Goal: Task Accomplishment & Management: Manage account settings

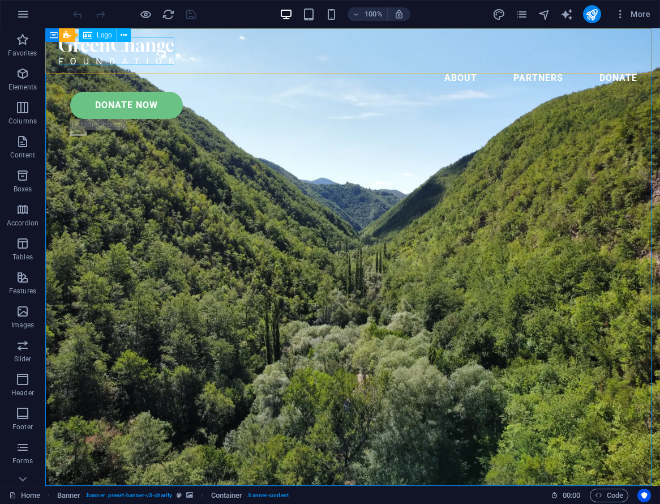
click at [101, 54] on div at bounding box center [352, 50] width 587 height 27
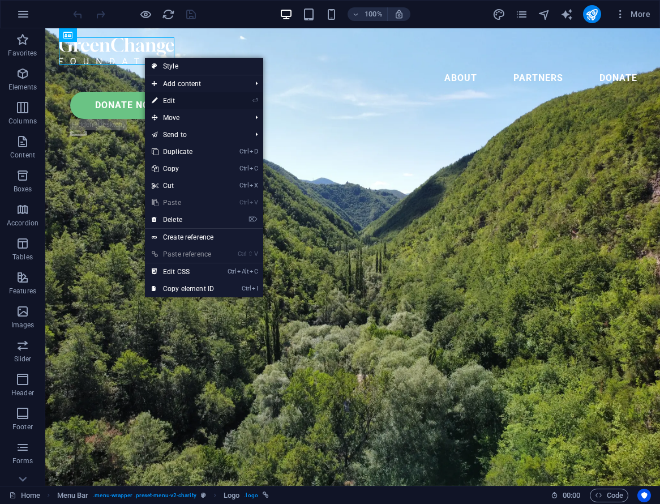
click at [179, 101] on link "⏎ Edit" at bounding box center [183, 100] width 76 height 17
select select "px"
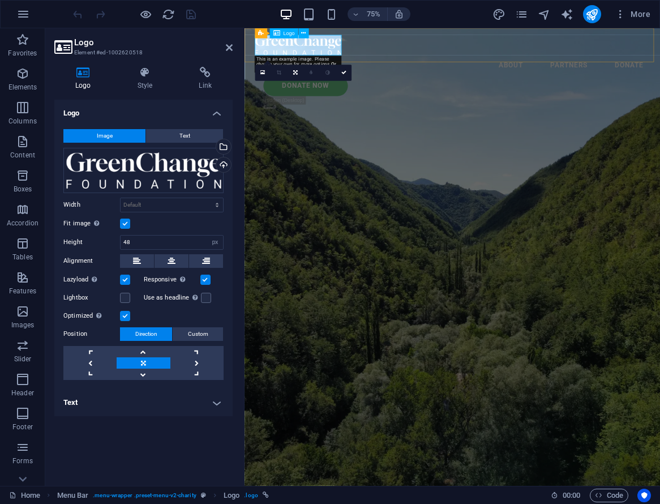
click at [291, 31] on span "Logo" at bounding box center [288, 33] width 11 height 5
click at [304, 31] on icon at bounding box center [303, 33] width 5 height 9
click at [174, 172] on div "Drag files here, click to choose files or select files from Files or our free s…" at bounding box center [143, 170] width 160 height 45
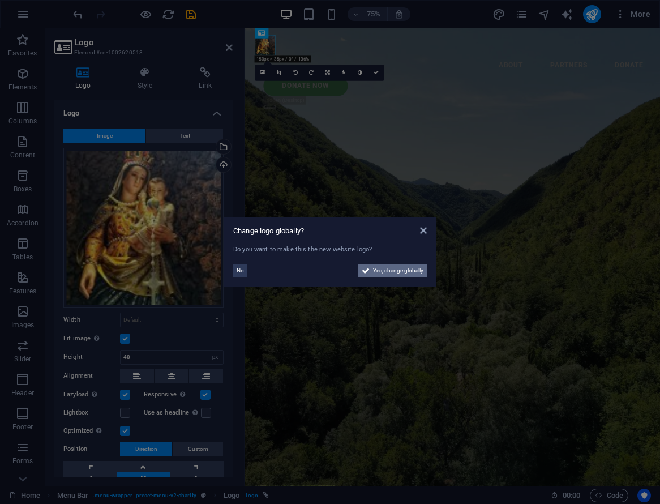
click at [394, 272] on span "Yes, change globally" at bounding box center [398, 271] width 50 height 14
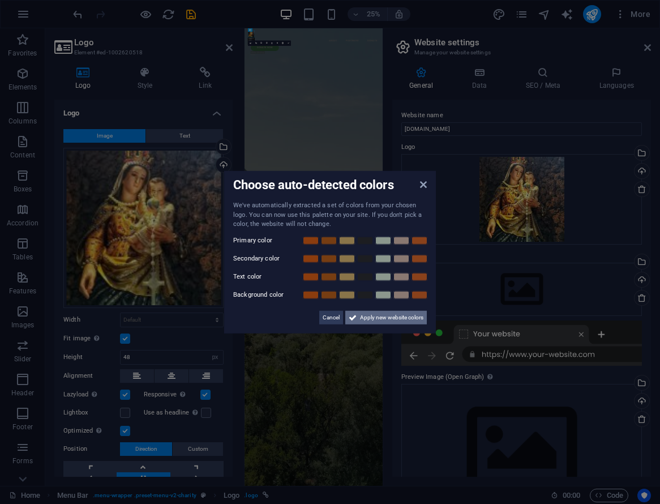
click at [382, 318] on span "Apply new website colors" at bounding box center [391, 317] width 63 height 14
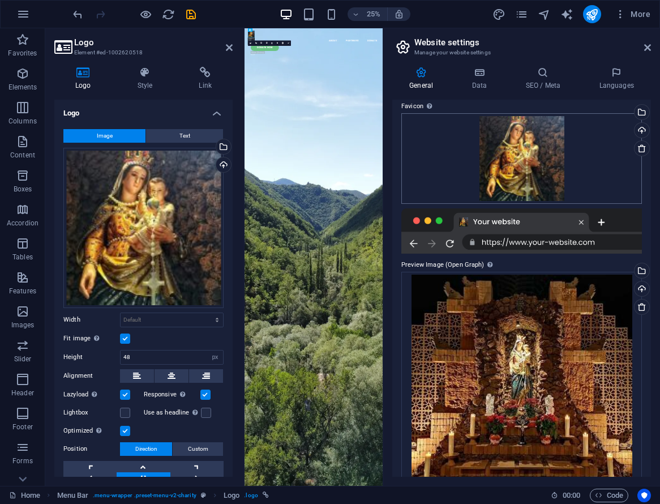
scroll to position [180, 0]
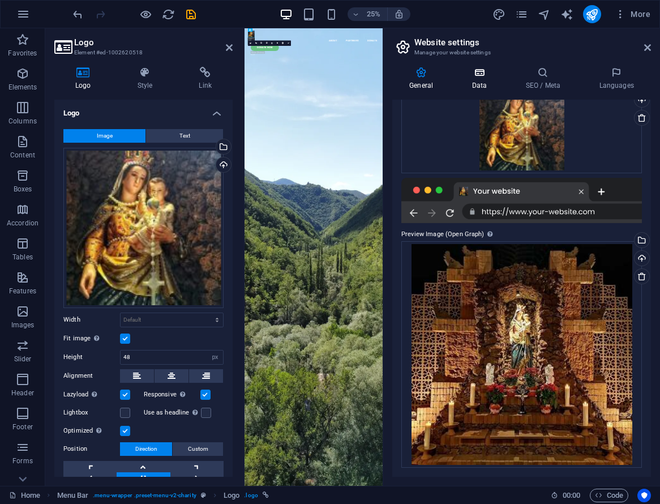
click at [480, 76] on icon at bounding box center [478, 72] width 49 height 11
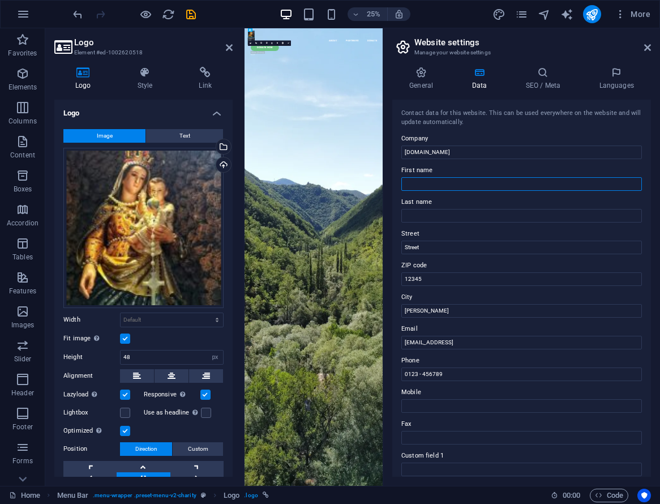
click at [465, 186] on input "First name" at bounding box center [521, 184] width 240 height 14
click at [437, 218] on input "Last name" at bounding box center [521, 216] width 240 height 14
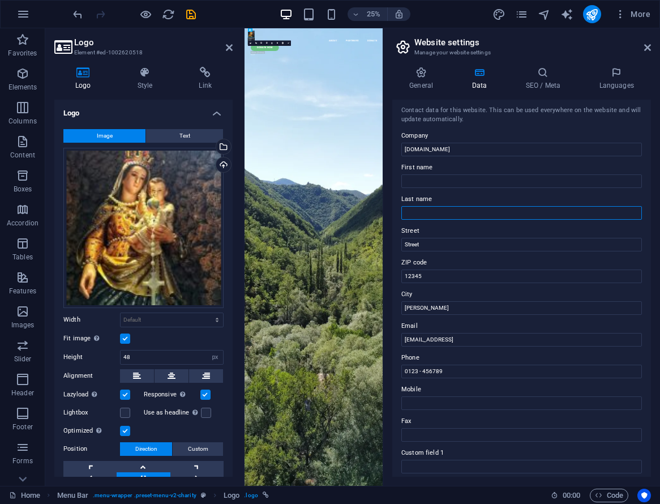
scroll to position [0, 0]
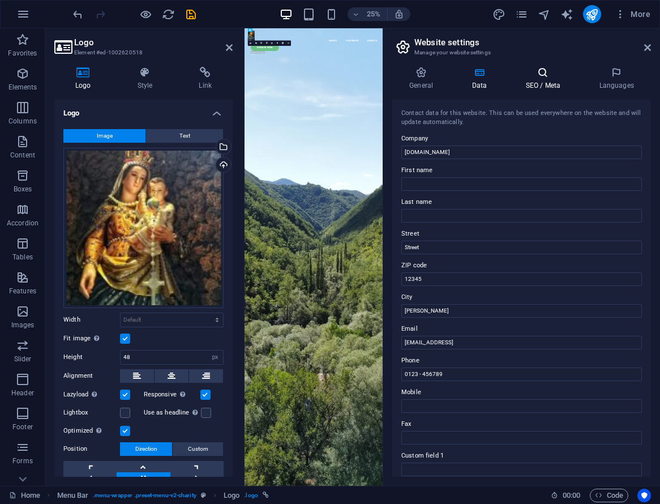
click at [543, 76] on icon at bounding box center [542, 72] width 69 height 11
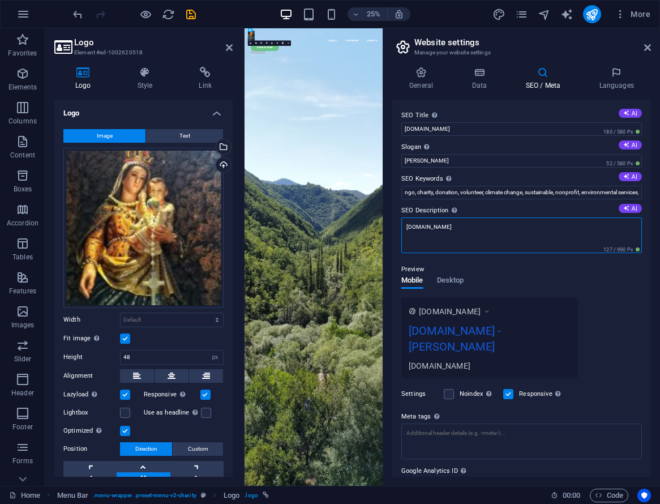
click at [495, 234] on textarea "[DOMAIN_NAME]" at bounding box center [521, 235] width 240 height 36
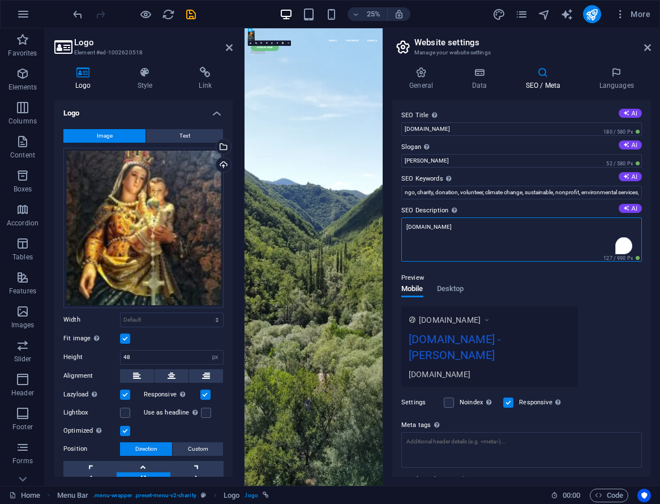
paste textarea "Tempat Ziarah dan Doa di Tengah Kedamaian [GEOGRAPHIC_DATA]"
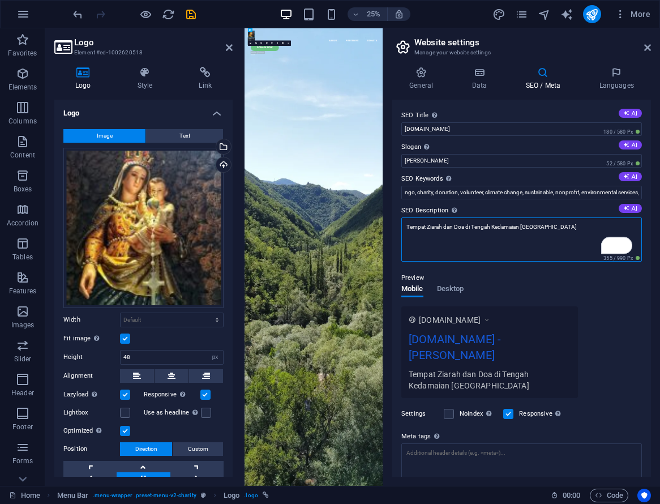
type textarea "Tempat Ziarah dan Doa di Tengah Kedamaian [GEOGRAPHIC_DATA]"
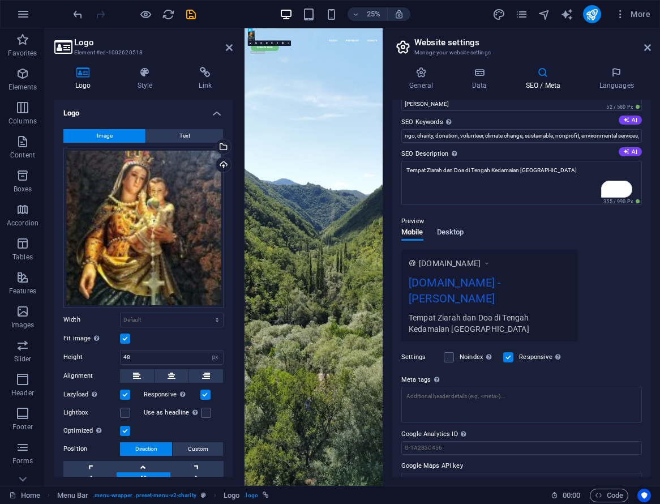
click at [458, 231] on span "Desktop" at bounding box center [450, 233] width 27 height 16
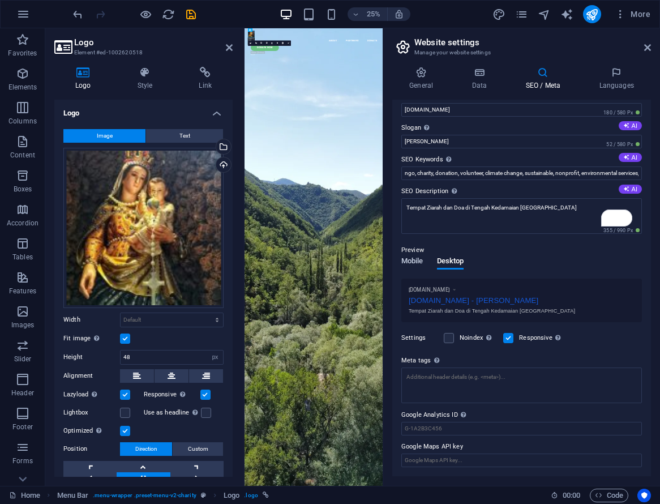
click at [416, 260] on span "Mobile" at bounding box center [412, 262] width 22 height 16
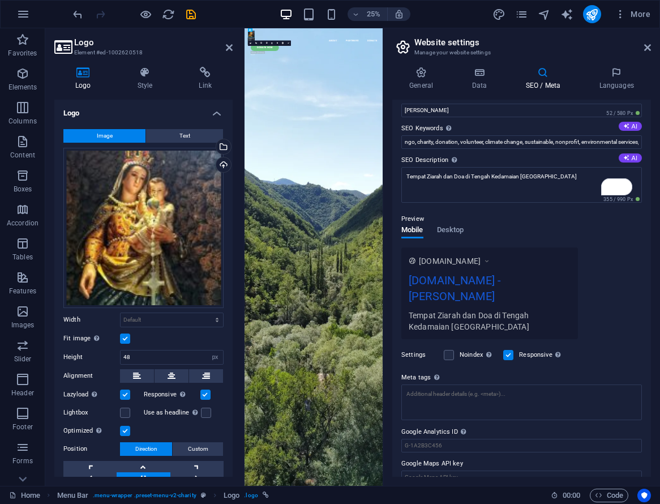
scroll to position [51, 0]
click at [483, 385] on textarea "Meta tags Enter HTML code here that will be placed inside the tags of your webs…" at bounding box center [521, 402] width 240 height 36
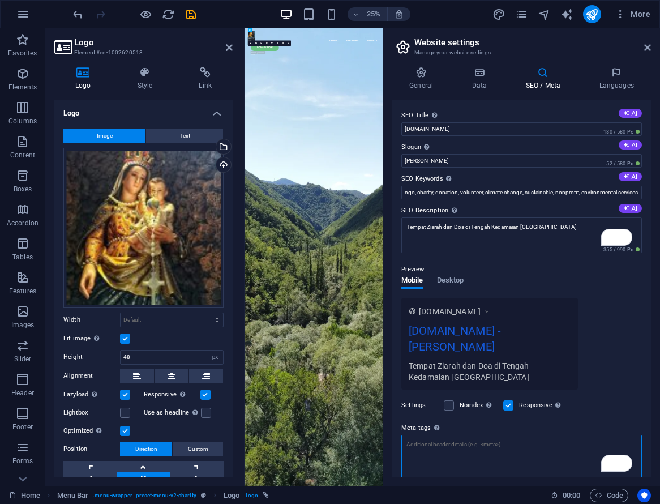
scroll to position [0, 0]
click at [618, 77] on icon at bounding box center [616, 72] width 69 height 11
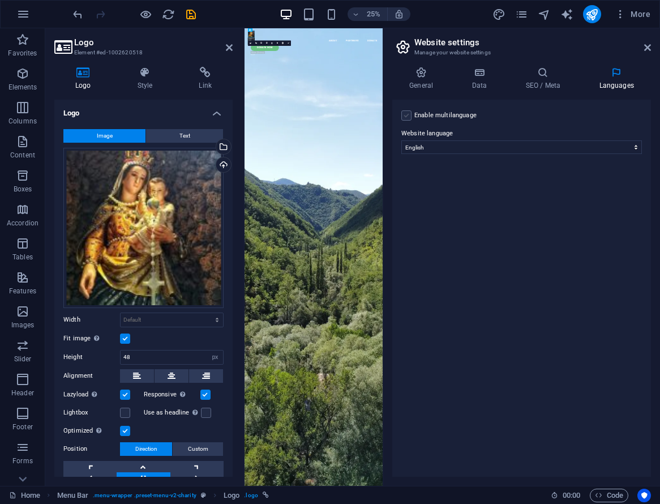
click at [406, 117] on label at bounding box center [406, 115] width 10 height 10
click at [0, 0] on input "Enable multilanguage To disable multilanguage delete all languages until only o…" at bounding box center [0, 0] width 0 height 0
select select
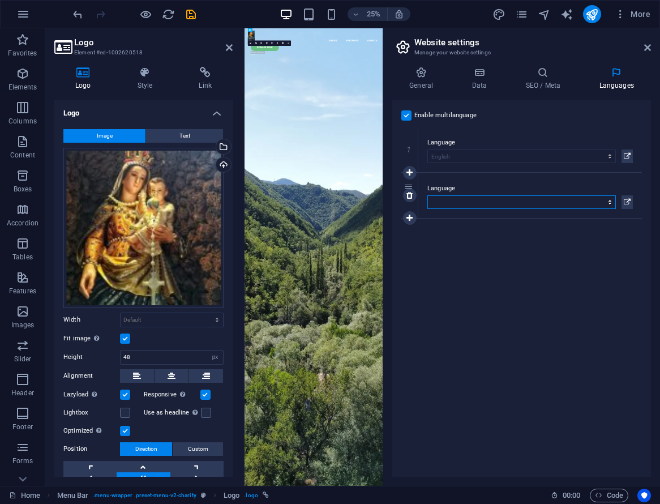
click at [600, 202] on select "Abkhazian Afar Afrikaans Akan Albanian Amharic Arabic Aragonese Armenian Assame…" at bounding box center [521, 202] width 188 height 14
click at [626, 154] on icon at bounding box center [627, 156] width 7 height 14
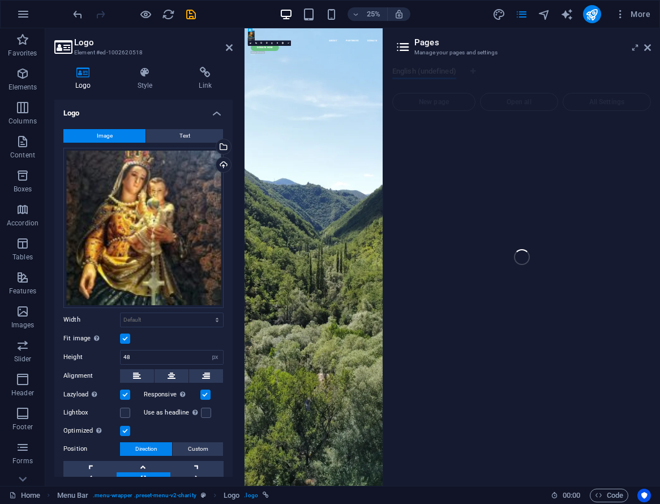
click at [648, 47] on div "Home Favorites Elements Columns Content Boxes Accordion Tables Features Images …" at bounding box center [330, 256] width 660 height 457
click at [637, 50] on div "Home Favorites Elements Columns Content Boxes Accordion Tables Features Images …" at bounding box center [330, 256] width 660 height 457
click at [649, 48] on div "Home Favorites Elements Columns Content Boxes Accordion Tables Features Images …" at bounding box center [330, 256] width 660 height 457
click at [446, 53] on div "Home Favorites Elements Columns Content Boxes Accordion Tables Features Images …" at bounding box center [330, 256] width 660 height 457
click at [403, 49] on div "Home Favorites Elements Columns Content Boxes Accordion Tables Features Images …" at bounding box center [330, 256] width 660 height 457
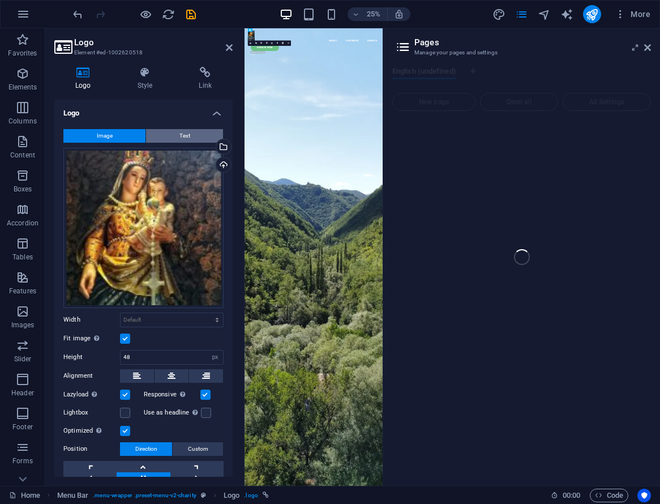
click at [172, 135] on button "Text" at bounding box center [184, 136] width 77 height 14
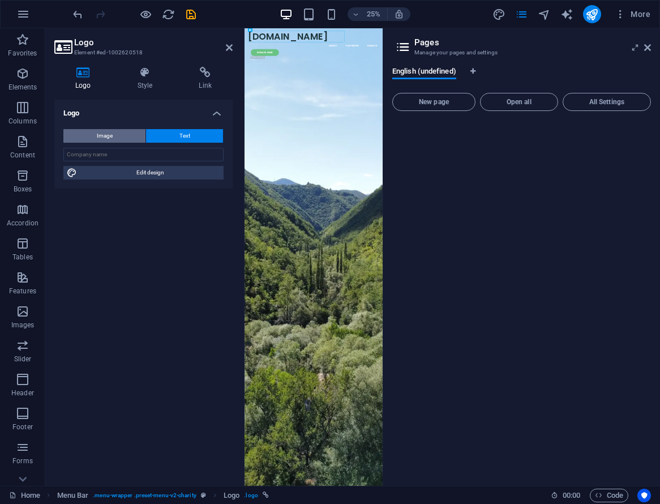
click at [114, 137] on button "Image" at bounding box center [104, 136] width 82 height 14
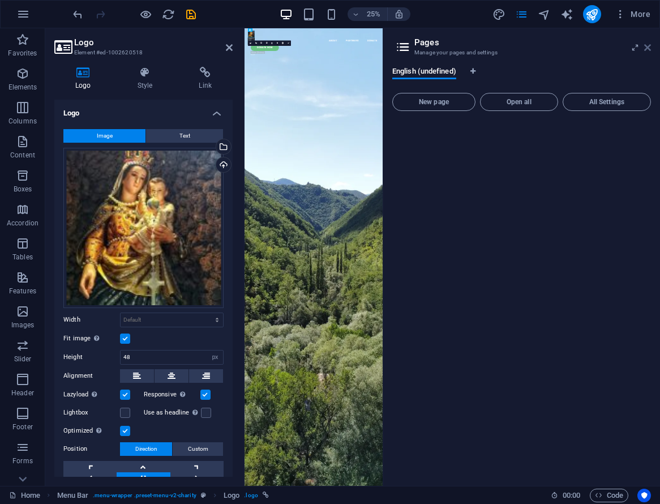
click at [648, 46] on icon at bounding box center [647, 47] width 7 height 9
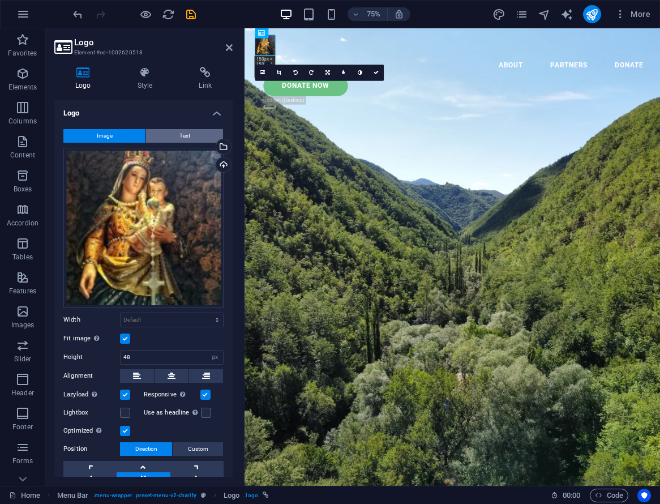
click at [174, 135] on button "Text" at bounding box center [184, 136] width 77 height 14
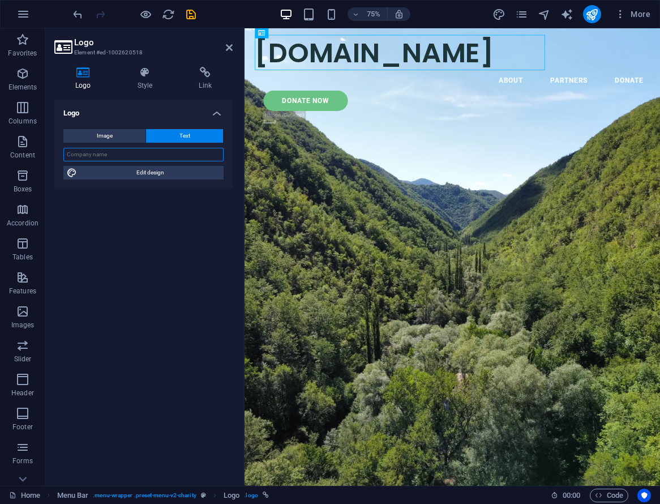
click at [135, 154] on input "text" at bounding box center [143, 155] width 160 height 14
paste input "Goa [PERSON_NAME]"
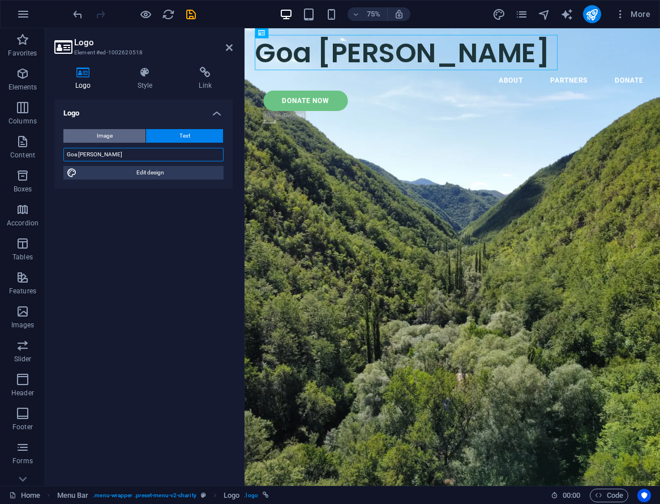
type input "Goa [PERSON_NAME]"
click at [119, 135] on button "Image" at bounding box center [104, 136] width 82 height 14
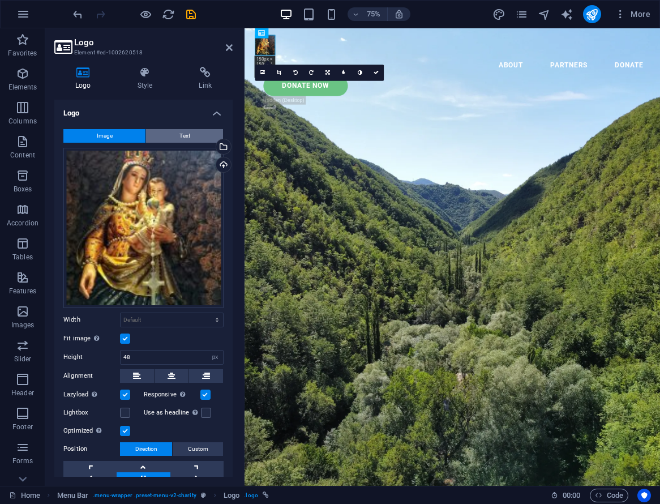
click at [173, 134] on button "Text" at bounding box center [184, 136] width 77 height 14
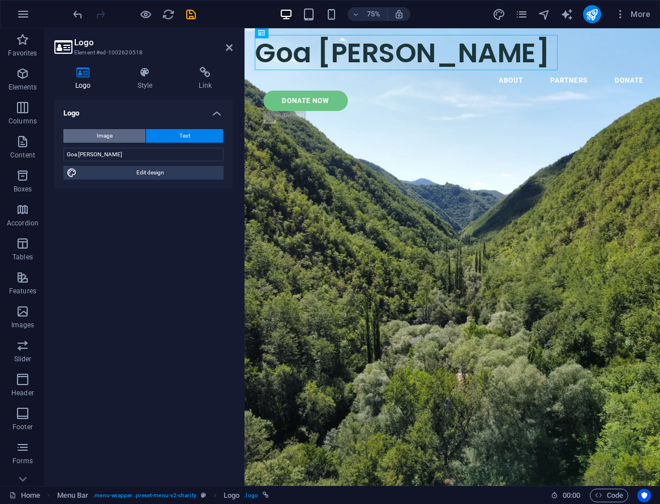
click at [106, 131] on span "Image" at bounding box center [105, 136] width 16 height 14
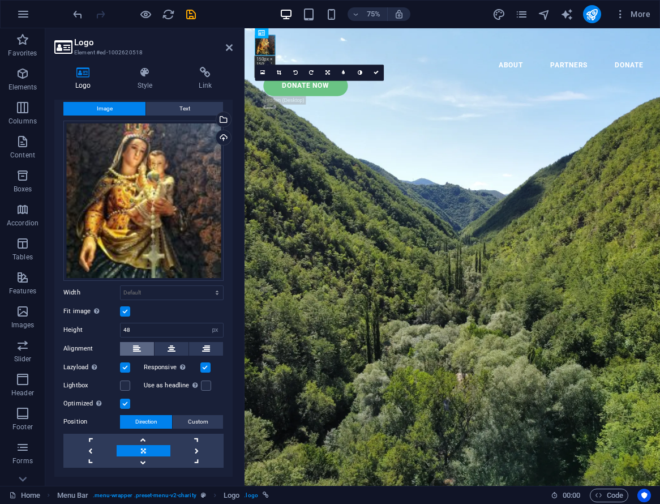
scroll to position [52, 0]
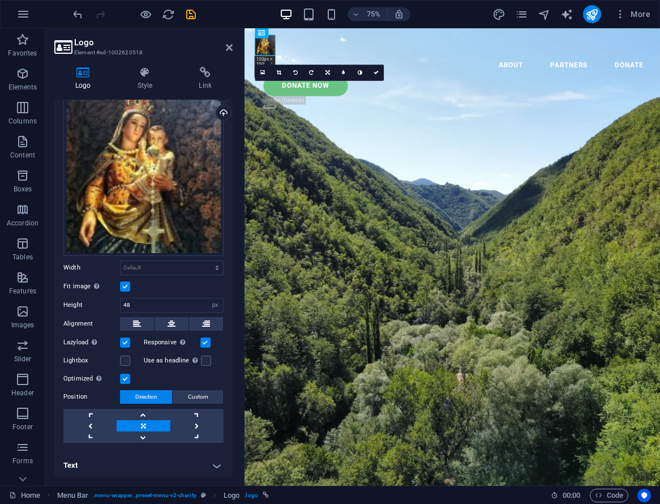
click at [127, 285] on label at bounding box center [125, 286] width 10 height 10
click at [0, 0] on input "Fit image Automatically fit image to a fixed width and height" at bounding box center [0, 0] width 0 height 0
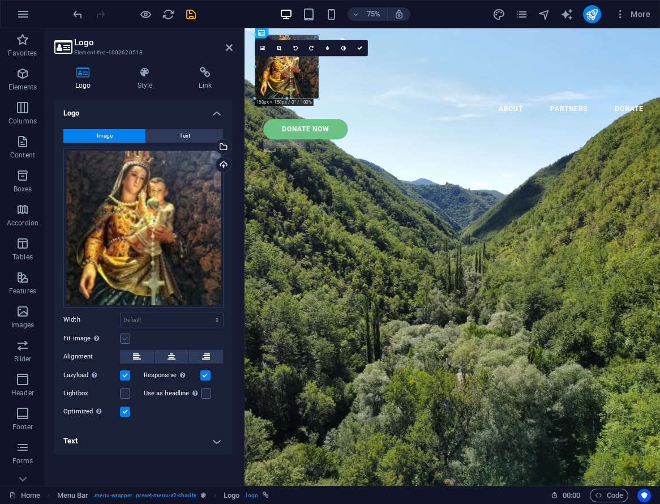
scroll to position [0, 0]
click at [126, 338] on label at bounding box center [125, 338] width 10 height 10
click at [0, 0] on input "Fit image Automatically fit image to a fixed width and height" at bounding box center [0, 0] width 0 height 0
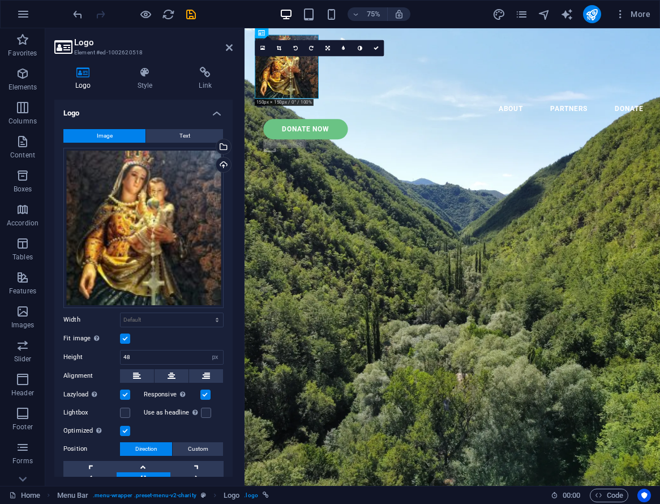
click at [126, 338] on label at bounding box center [125, 338] width 10 height 10
click at [0, 0] on input "Fit image Automatically fit image to a fixed width and height" at bounding box center [0, 0] width 0 height 0
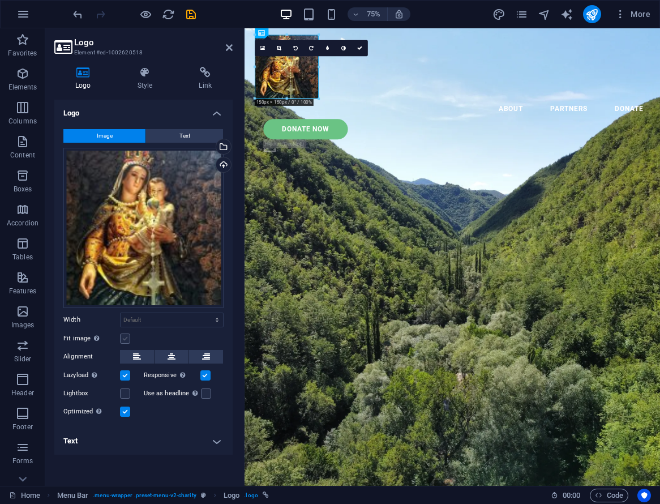
click at [126, 338] on label at bounding box center [125, 338] width 10 height 10
click at [0, 0] on input "Fit image Automatically fit image to a fixed width and height" at bounding box center [0, 0] width 0 height 0
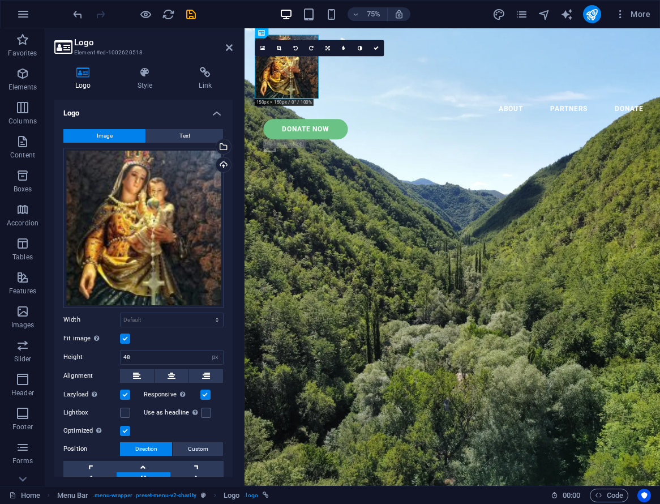
click at [126, 338] on label at bounding box center [125, 338] width 10 height 10
click at [0, 0] on input "Fit image Automatically fit image to a fixed width and height" at bounding box center [0, 0] width 0 height 0
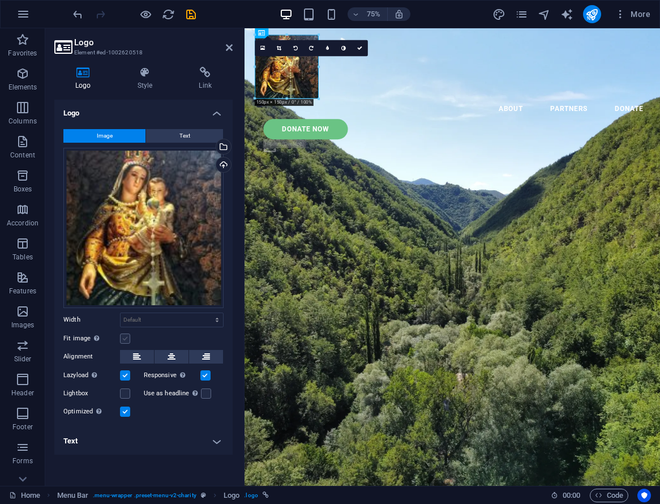
click at [126, 338] on label at bounding box center [125, 338] width 10 height 10
click at [0, 0] on input "Fit image Automatically fit image to a fixed width and height" at bounding box center [0, 0] width 0 height 0
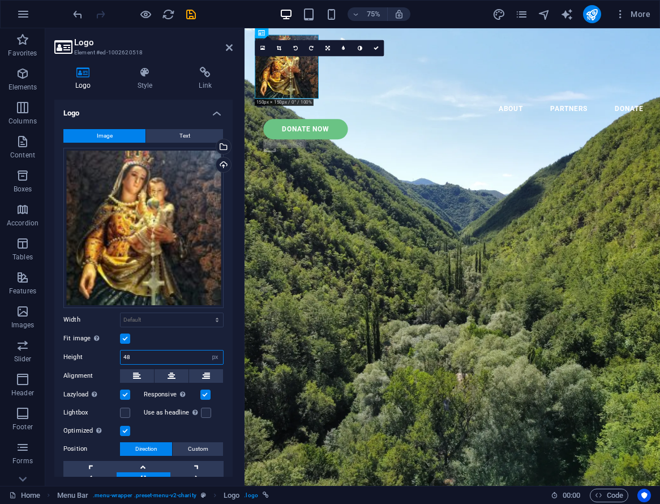
click at [173, 353] on input "48" at bounding box center [172, 357] width 102 height 14
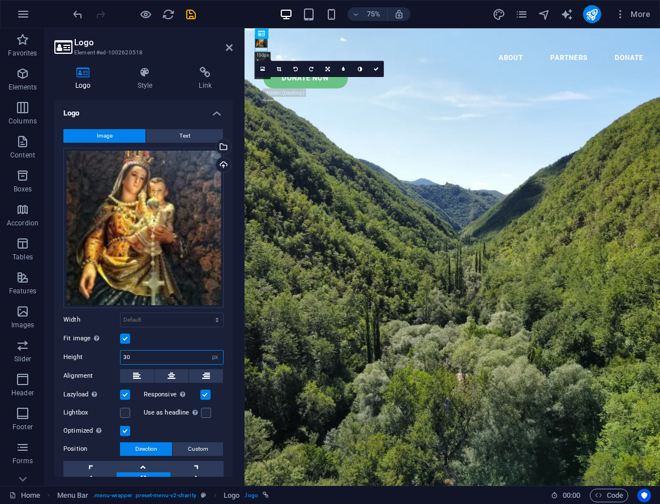
type input "3"
type input "48"
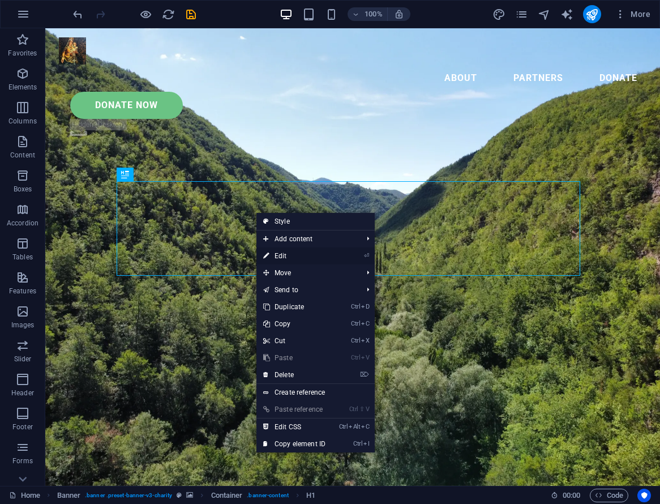
click at [295, 257] on link "⏎ Edit" at bounding box center [294, 255] width 76 height 17
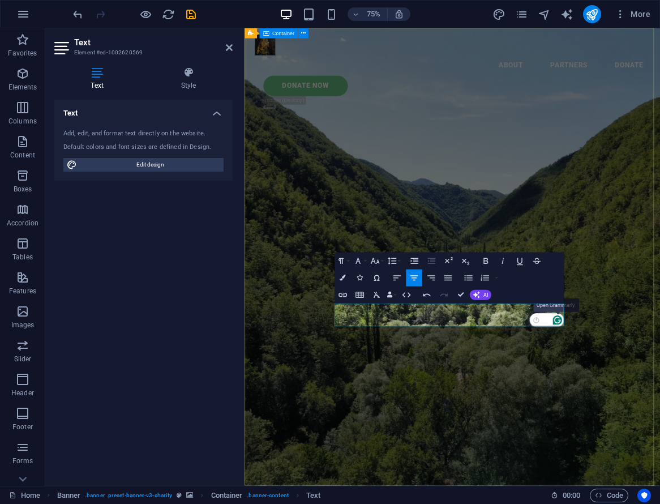
click at [655, 410] on div at bounding box center [661, 417] width 15 height 15
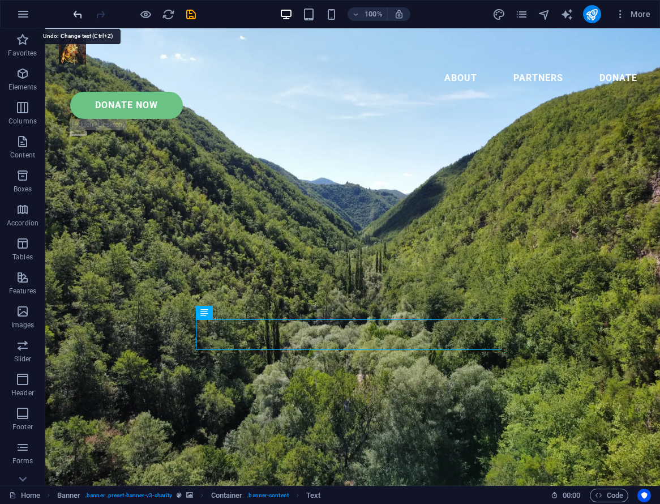
click at [78, 14] on icon "undo" at bounding box center [77, 14] width 13 height 13
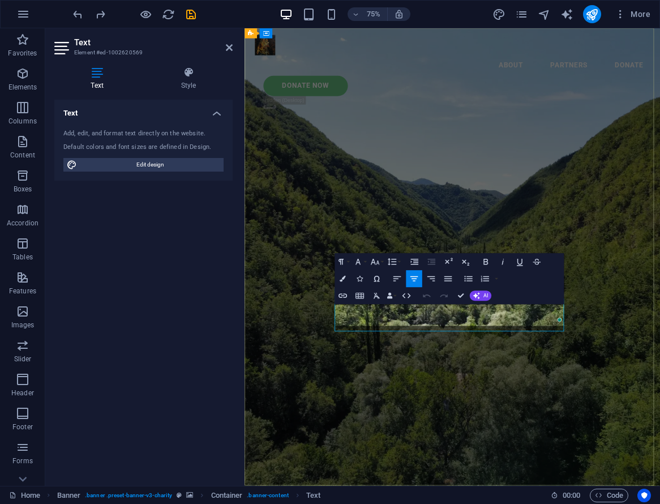
scroll to position [708, 4]
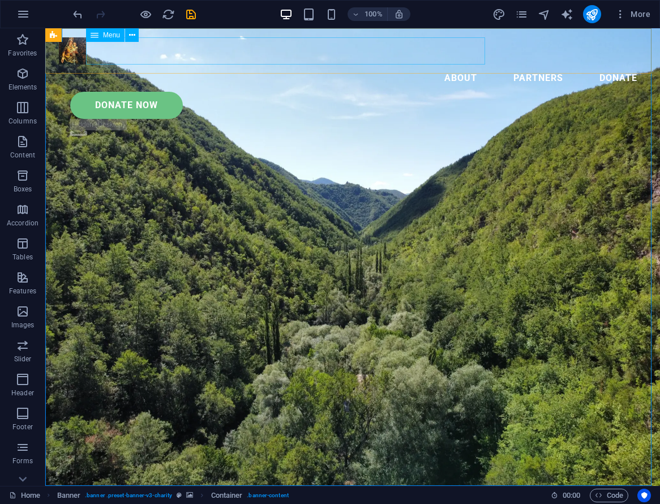
click at [294, 65] on nav "About Partners Donate" at bounding box center [352, 78] width 587 height 27
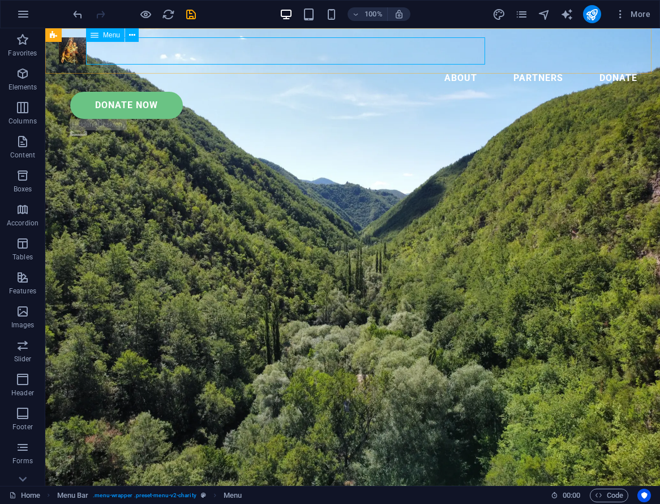
click at [288, 65] on nav "About Partners Donate" at bounding box center [352, 78] width 587 height 27
click at [132, 36] on icon at bounding box center [132, 35] width 6 height 12
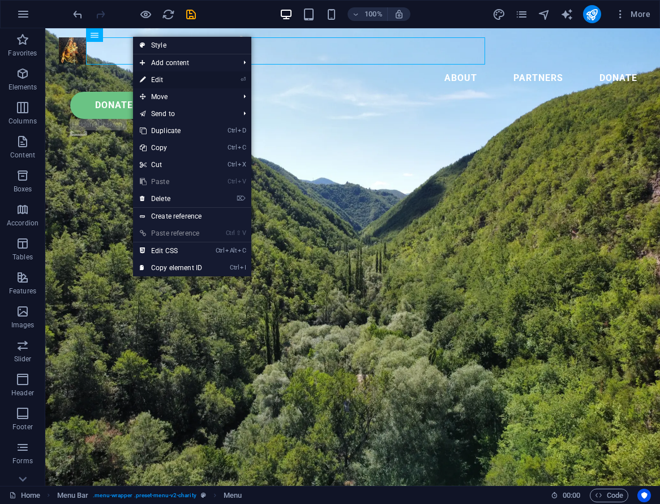
click at [177, 78] on link "⏎ Edit" at bounding box center [171, 79] width 76 height 17
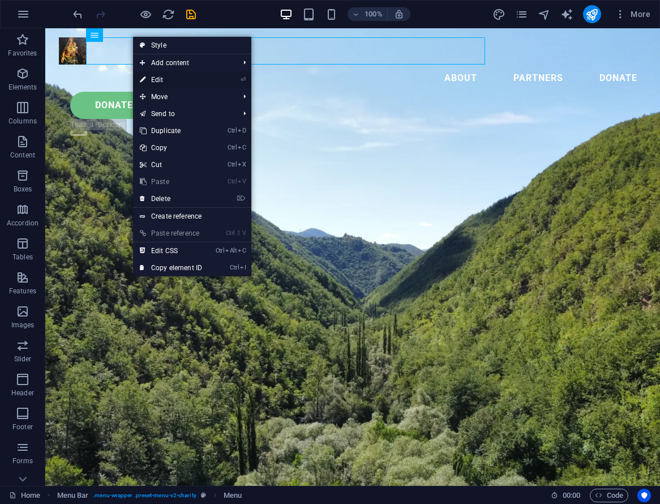
select select
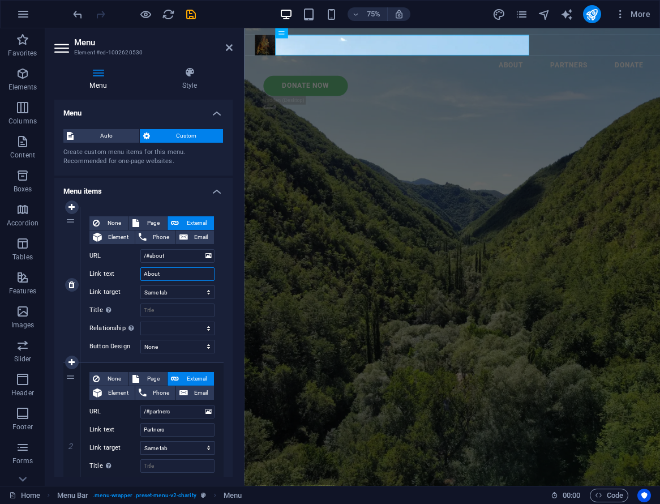
click at [169, 274] on input "About" at bounding box center [177, 274] width 74 height 14
type input "Tentang"
select select
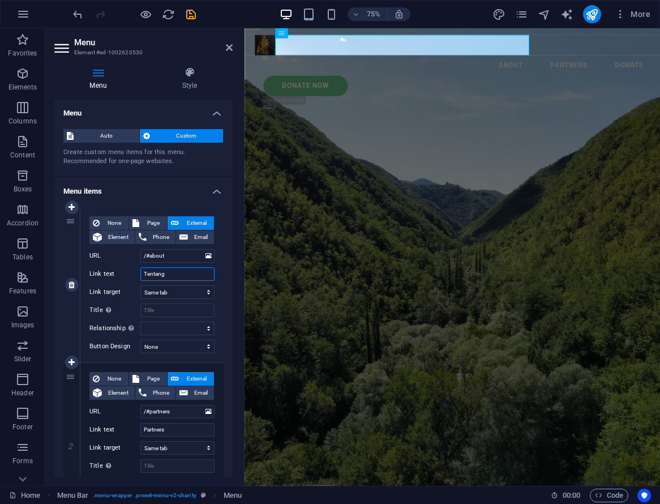
select select
type input "Tentang Kami"
select select
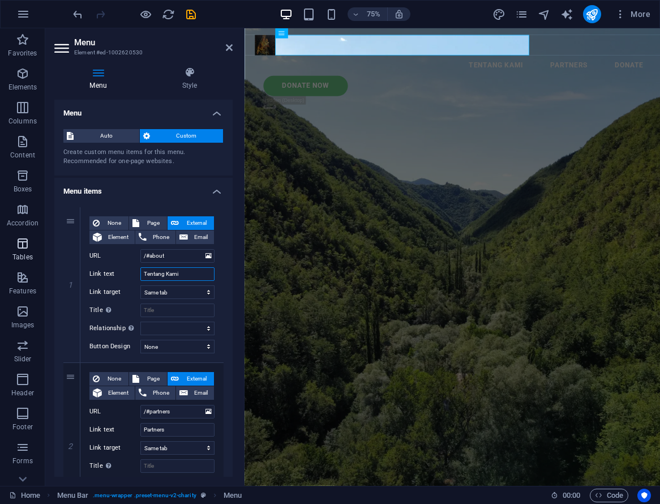
type input "Tentang Kami"
click at [175, 427] on input "Partners" at bounding box center [177, 430] width 74 height 14
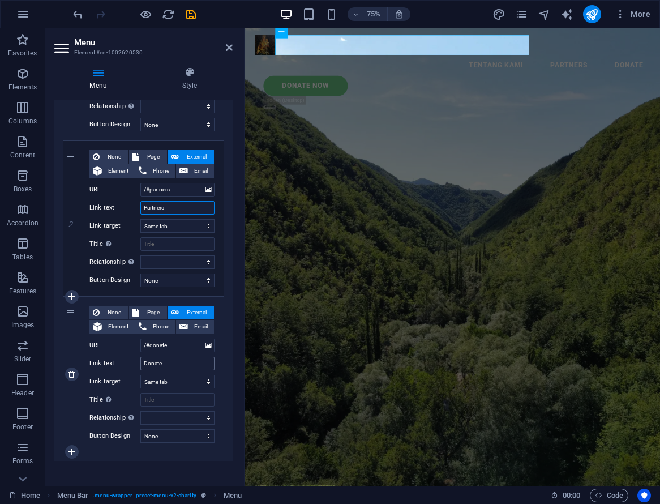
scroll to position [229, 0]
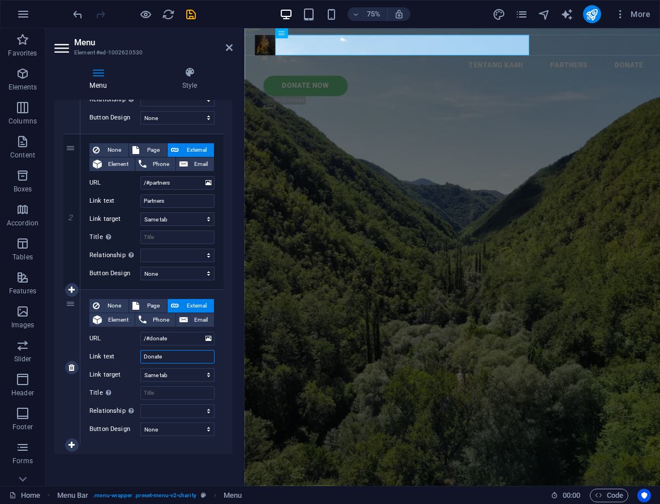
click at [174, 355] on input "Donate" at bounding box center [177, 357] width 74 height 14
type input "Donasi"
select select
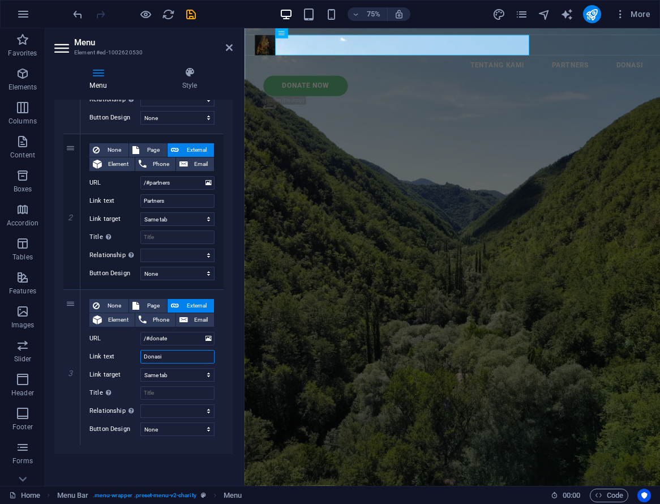
type input "Donasi"
drag, startPoint x: 233, startPoint y: 342, endPoint x: 226, endPoint y: 293, distance: 49.1
click at [226, 293] on div "Menu Style Menu Auto Custom Create custom menu items for this menu. Recommended…" at bounding box center [143, 272] width 196 height 428
click at [75, 215] on icon at bounding box center [71, 212] width 6 height 8
select select
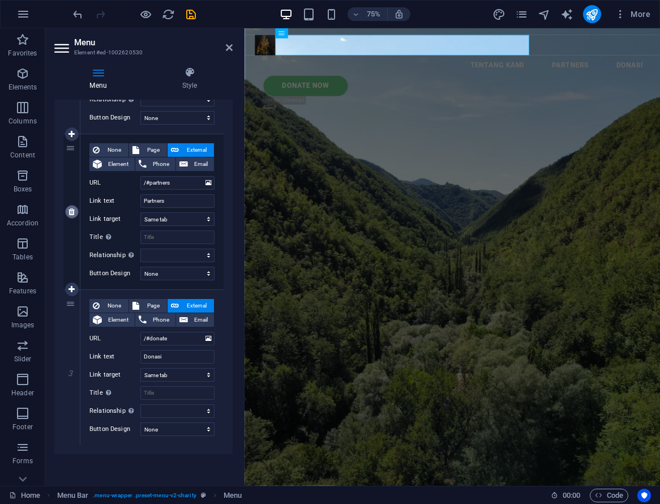
type input "/#donate"
type input "Donasi"
select select
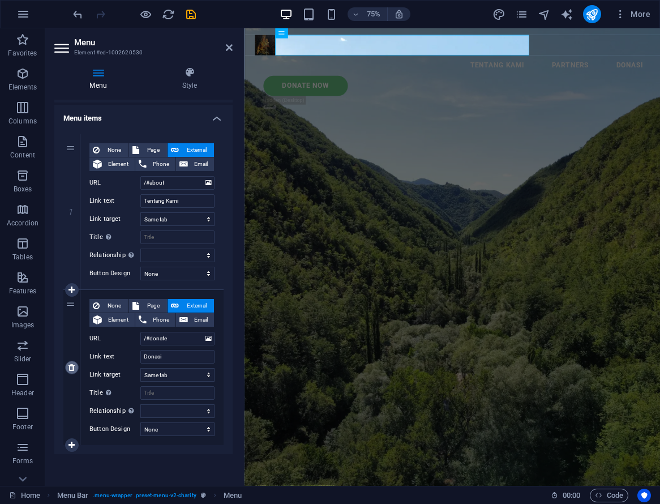
scroll to position [73, 0]
click at [227, 44] on icon at bounding box center [229, 47] width 7 height 9
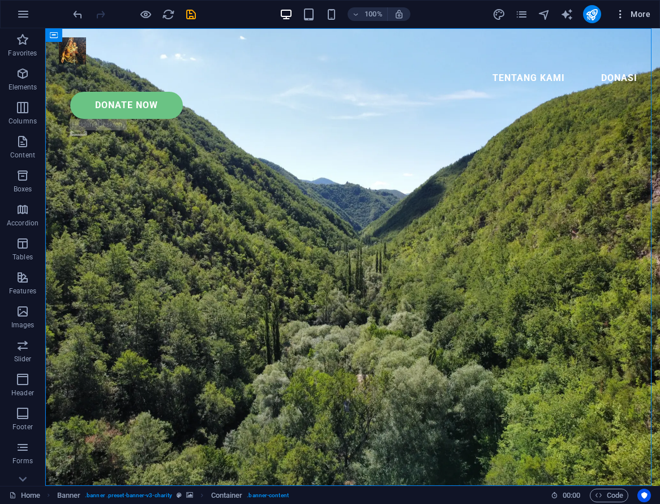
click at [619, 15] on icon "button" at bounding box center [620, 13] width 11 height 11
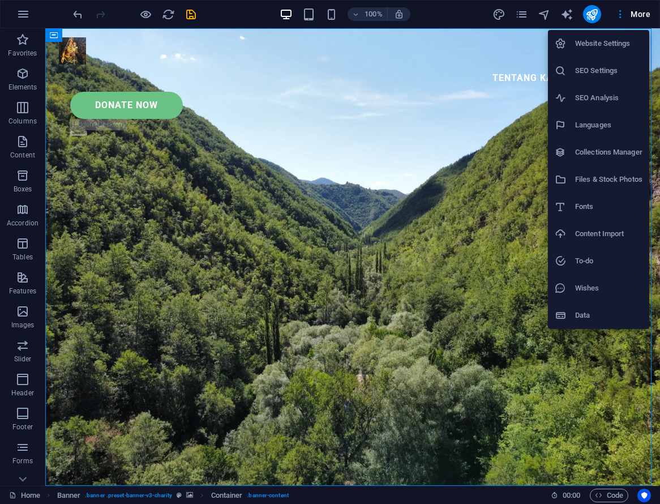
click at [619, 18] on div at bounding box center [330, 252] width 660 height 504
